Goal: Find specific page/section: Find specific page/section

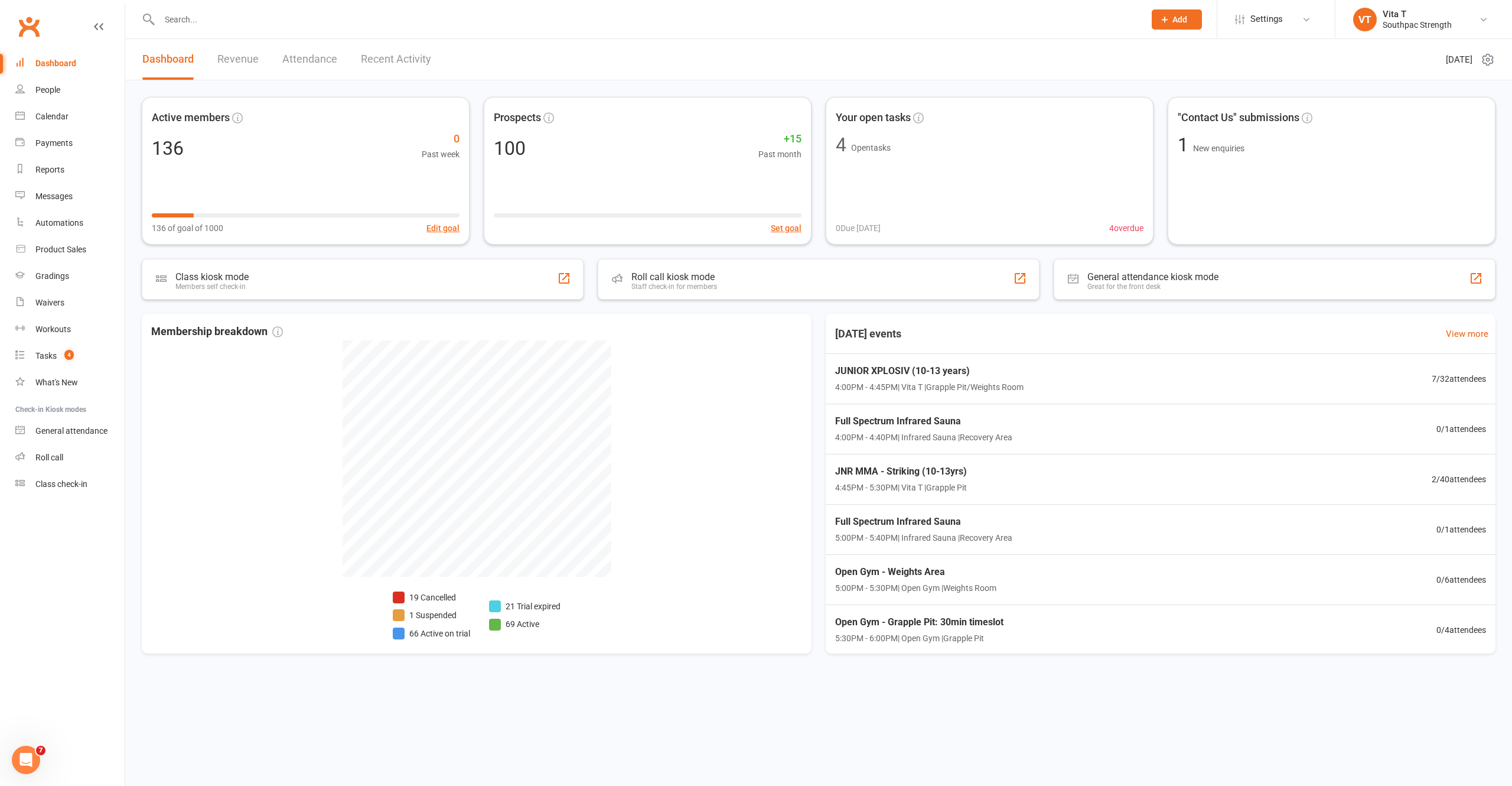
click at [230, 30] on div at bounding box center [639, 19] width 995 height 39
click at [219, 16] on input "text" at bounding box center [646, 20] width 981 height 16
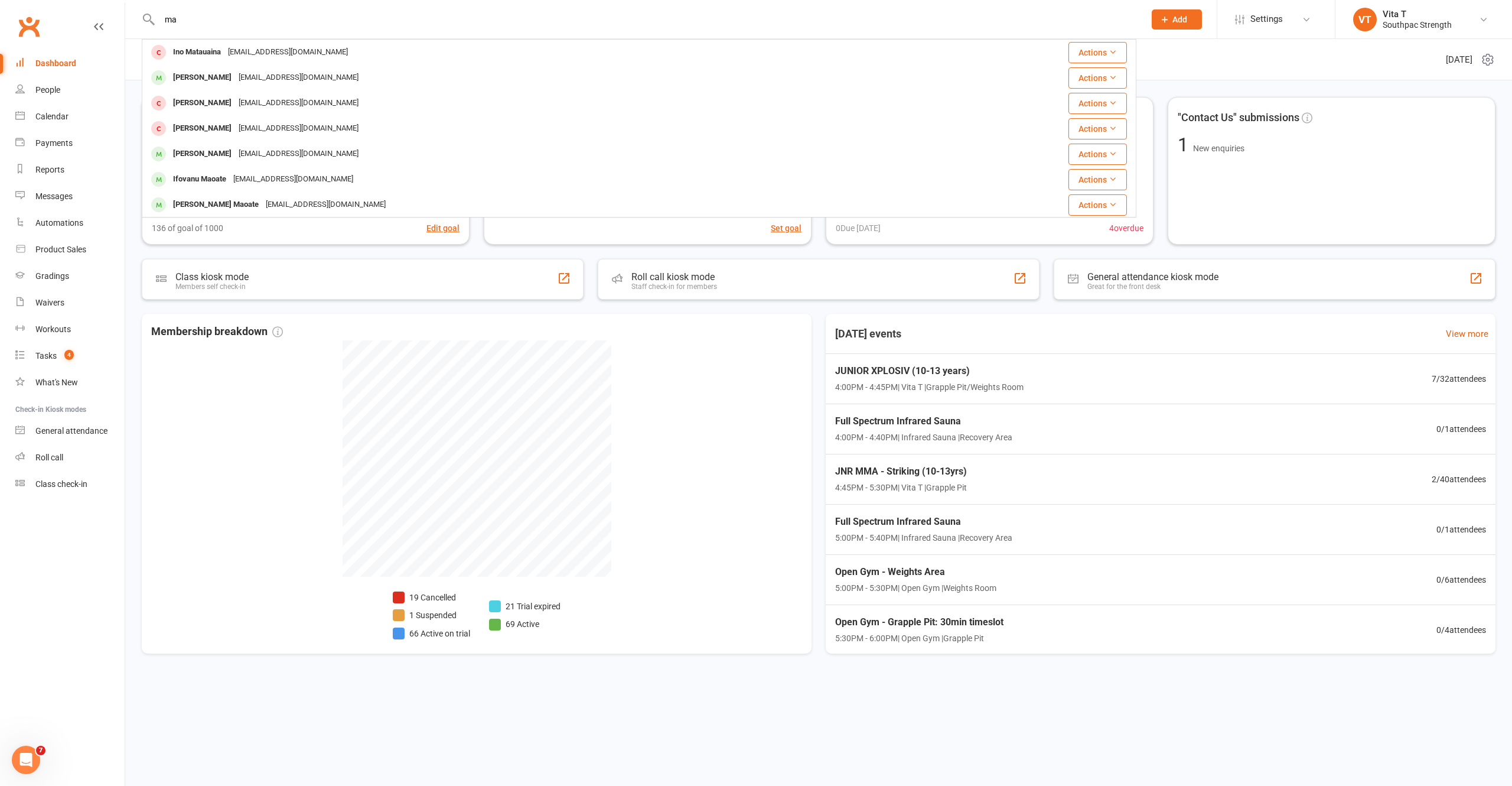
type input "m"
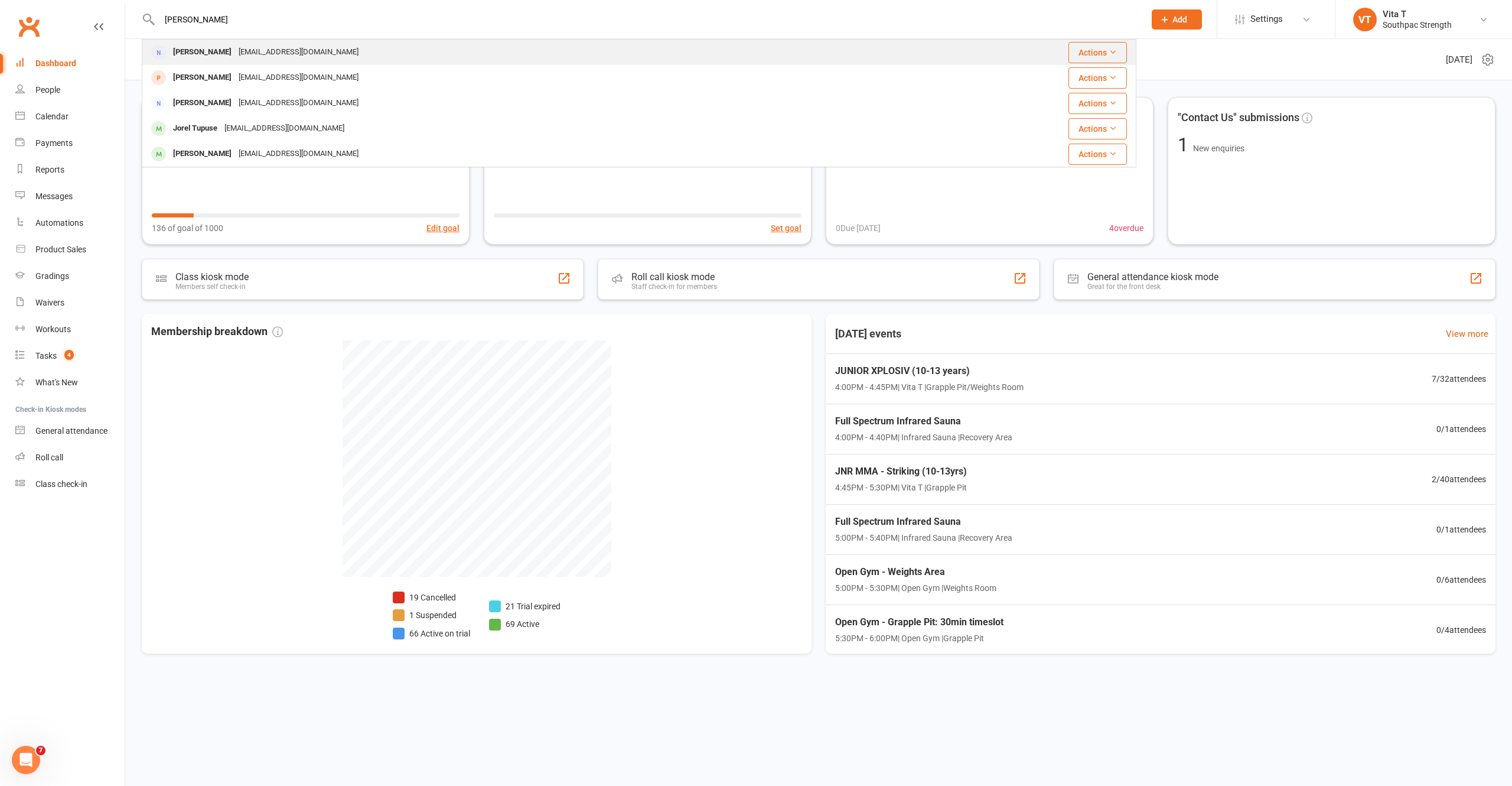
type input "[PERSON_NAME]"
click at [219, 56] on div "[PERSON_NAME]" at bounding box center [202, 52] width 65 height 17
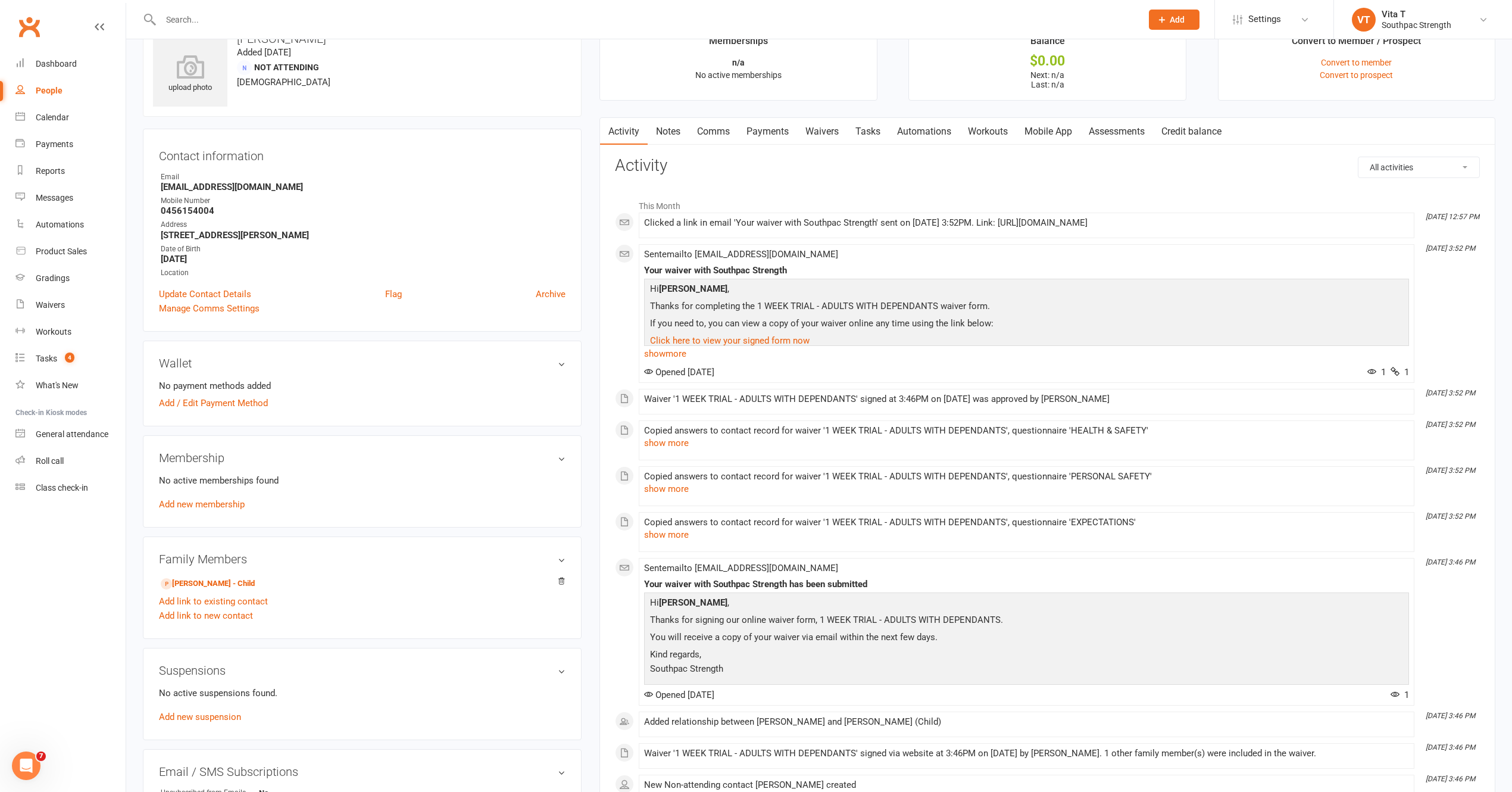
scroll to position [79, 0]
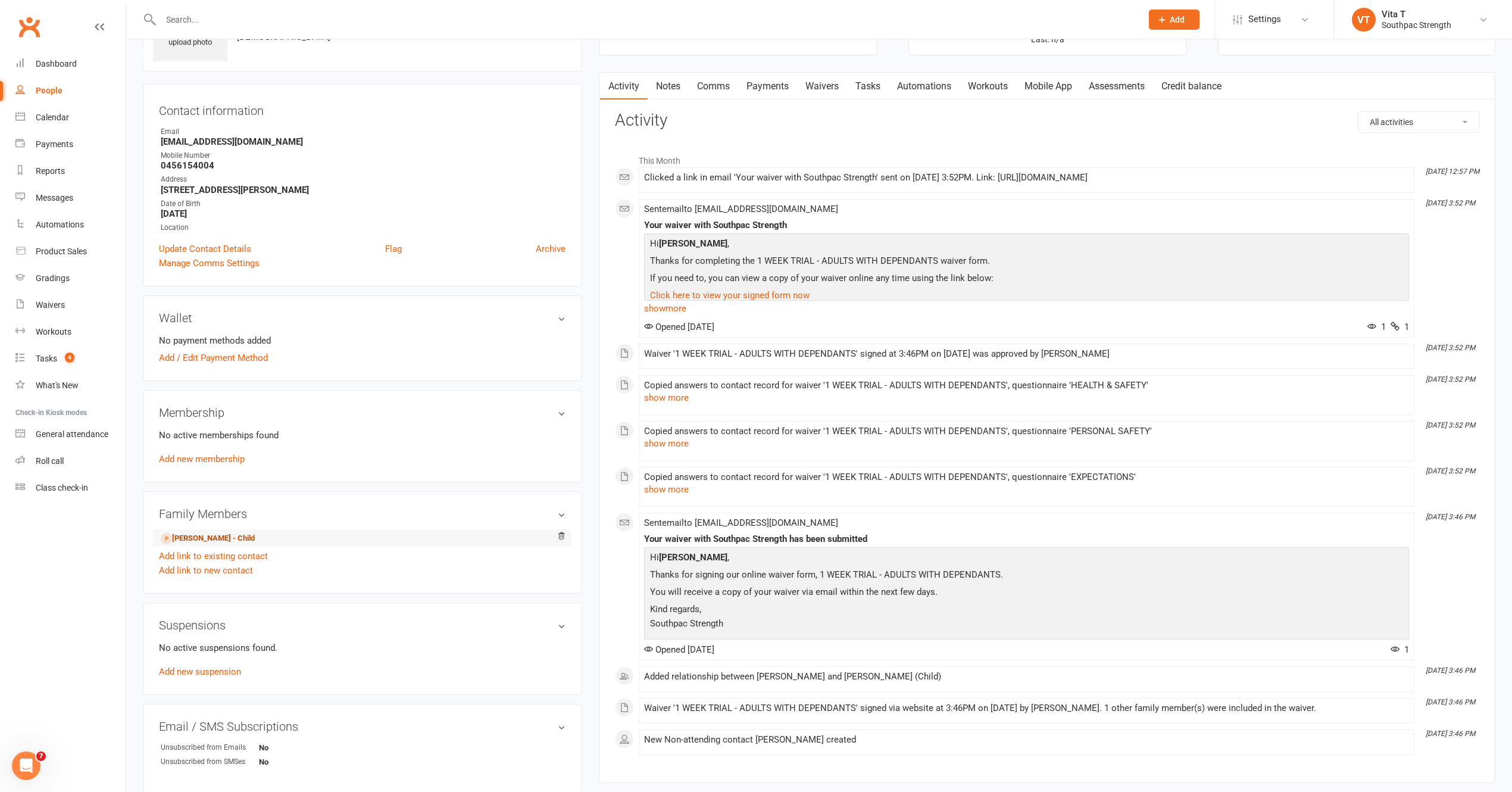
click at [216, 540] on link "[PERSON_NAME] - Child" at bounding box center [208, 539] width 94 height 13
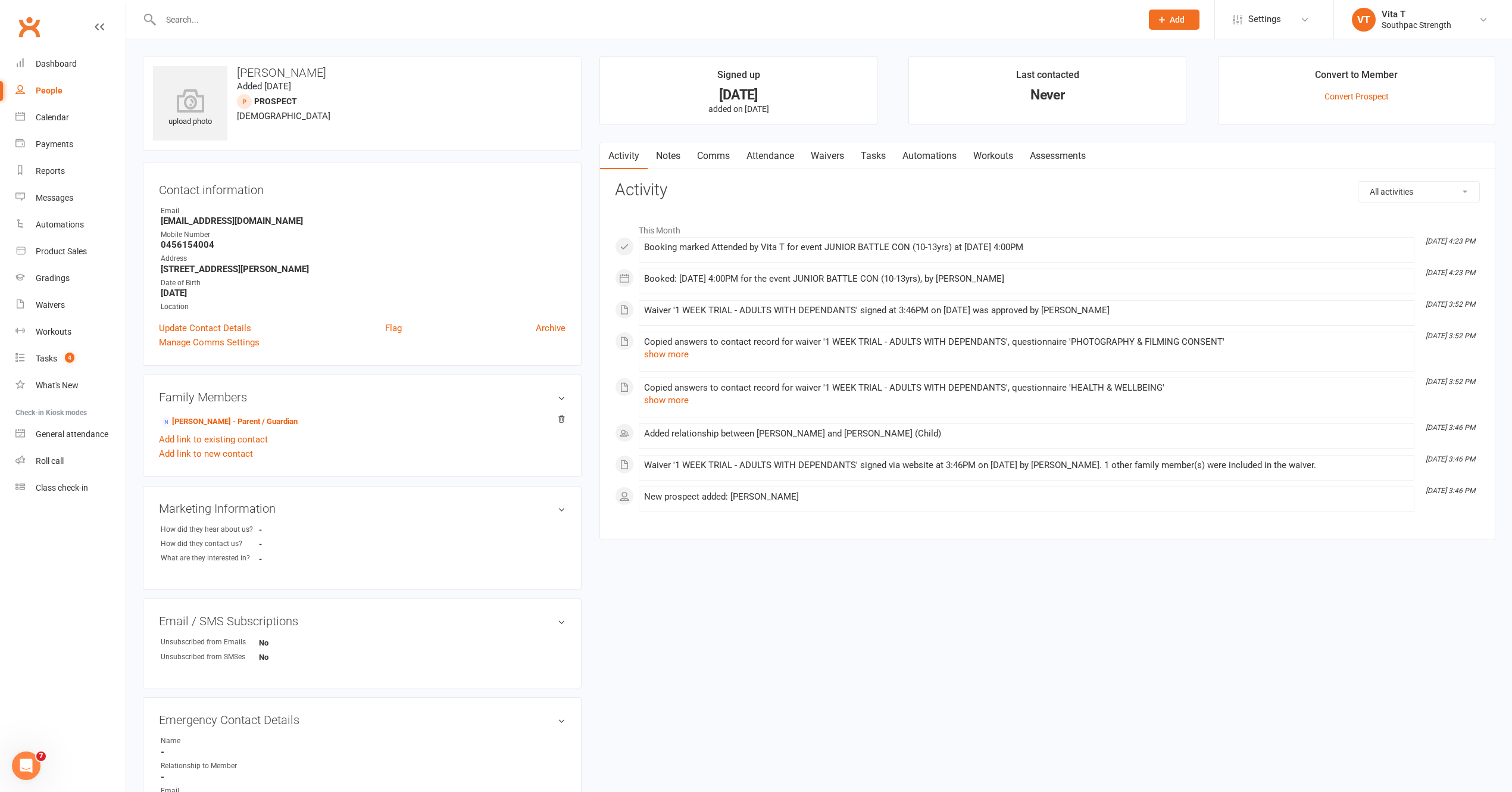
click at [839, 154] on link "Waivers" at bounding box center [827, 156] width 50 height 27
